Goal: Check status: Check status

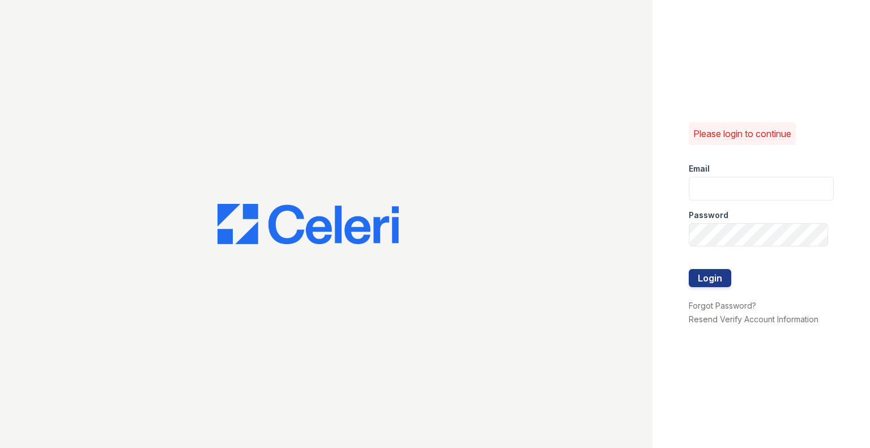
type input "[DOMAIN_NAME][EMAIL_ADDRESS][DOMAIN_NAME]"
click at [714, 286] on button "Login" at bounding box center [710, 278] width 42 height 18
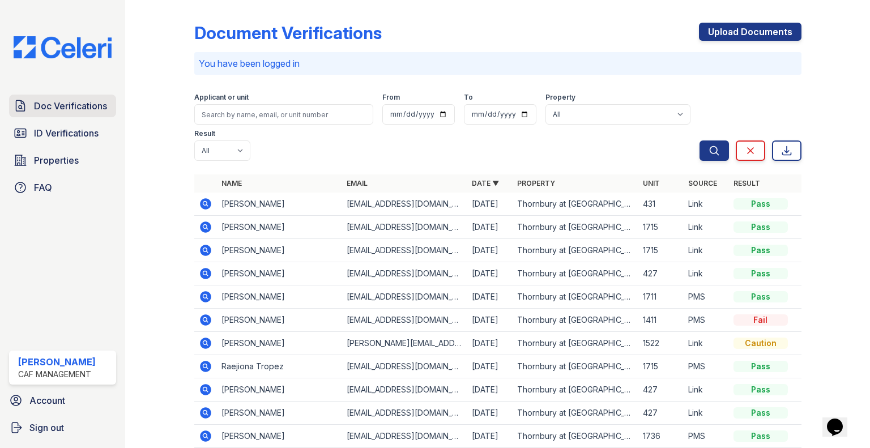
click at [93, 104] on span "Doc Verifications" at bounding box center [70, 106] width 73 height 14
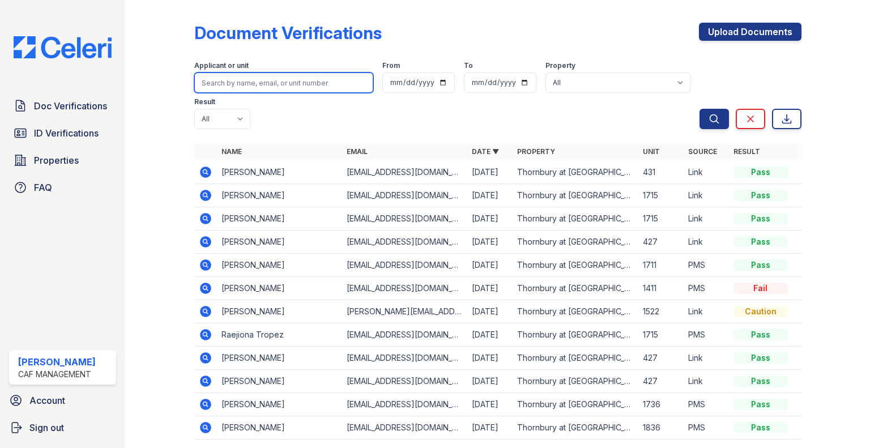
click at [304, 83] on input "search" at bounding box center [283, 83] width 179 height 20
type input "edjuan"
click at [700, 109] on button "Search" at bounding box center [714, 119] width 29 height 20
